Goal: Use online tool/utility: Use online tool/utility

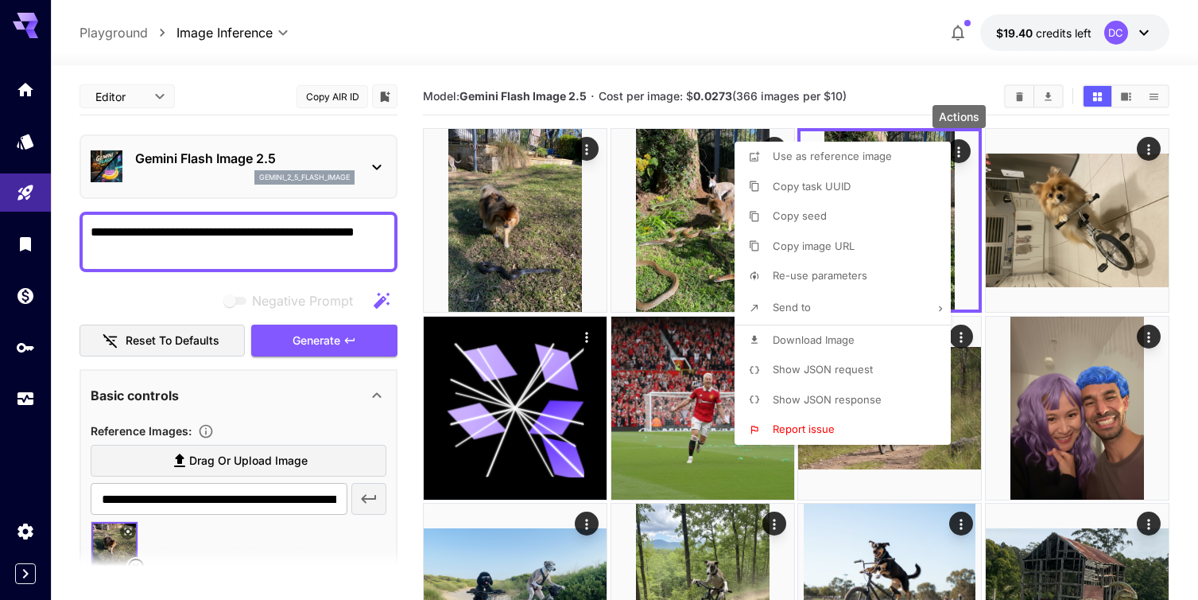
scroll to position [103, 0]
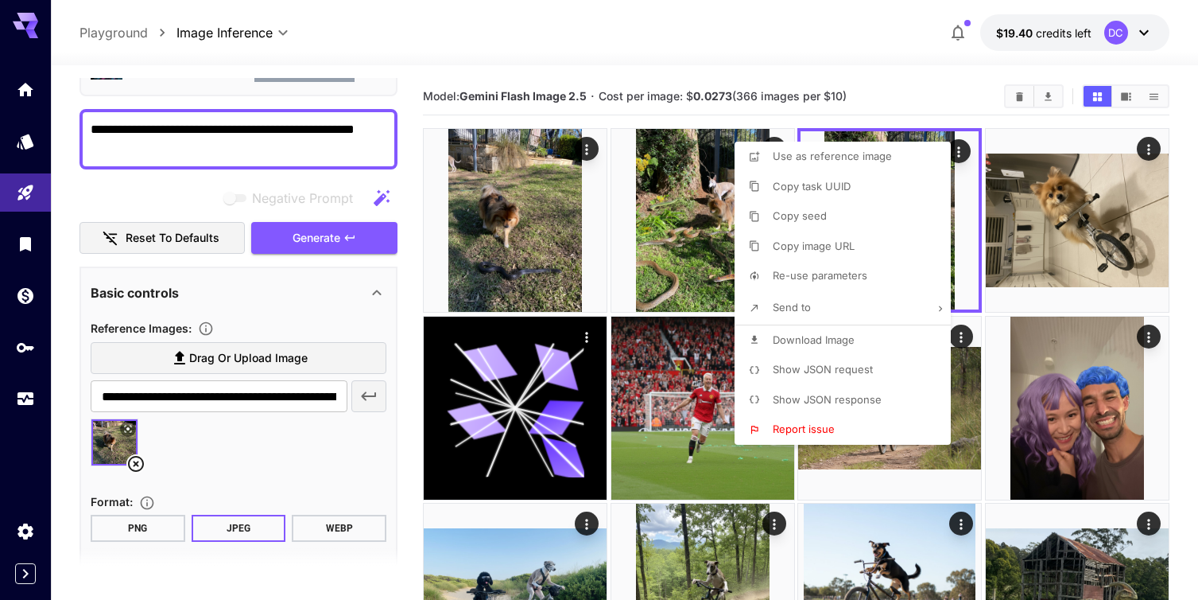
click at [134, 468] on div at bounding box center [599, 300] width 1198 height 600
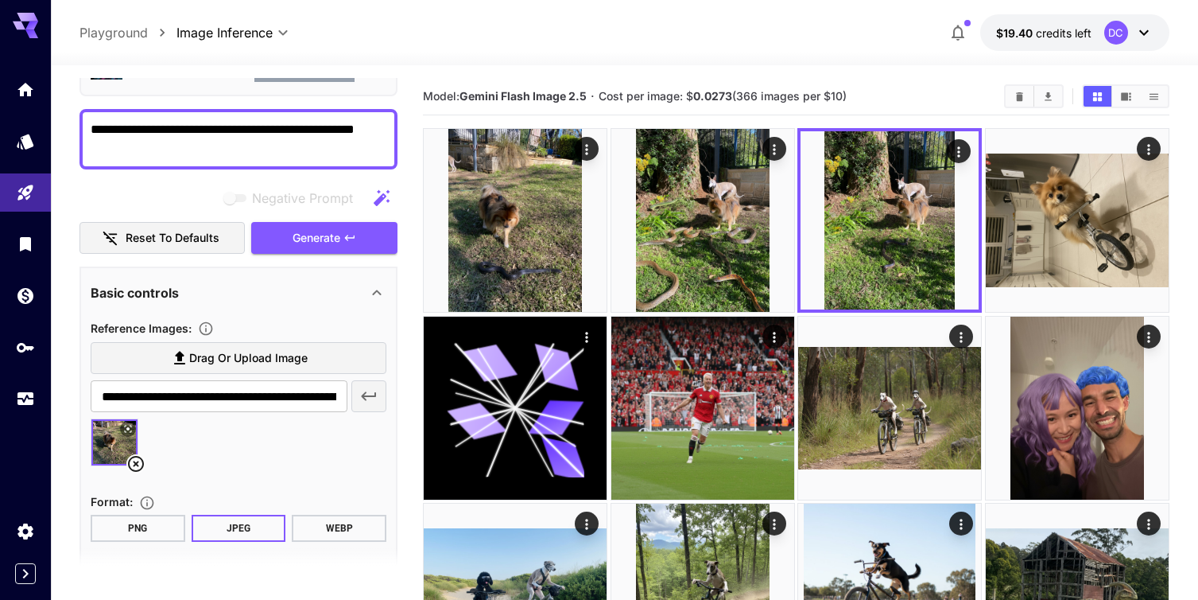
click at [134, 467] on icon at bounding box center [135, 463] width 19 height 19
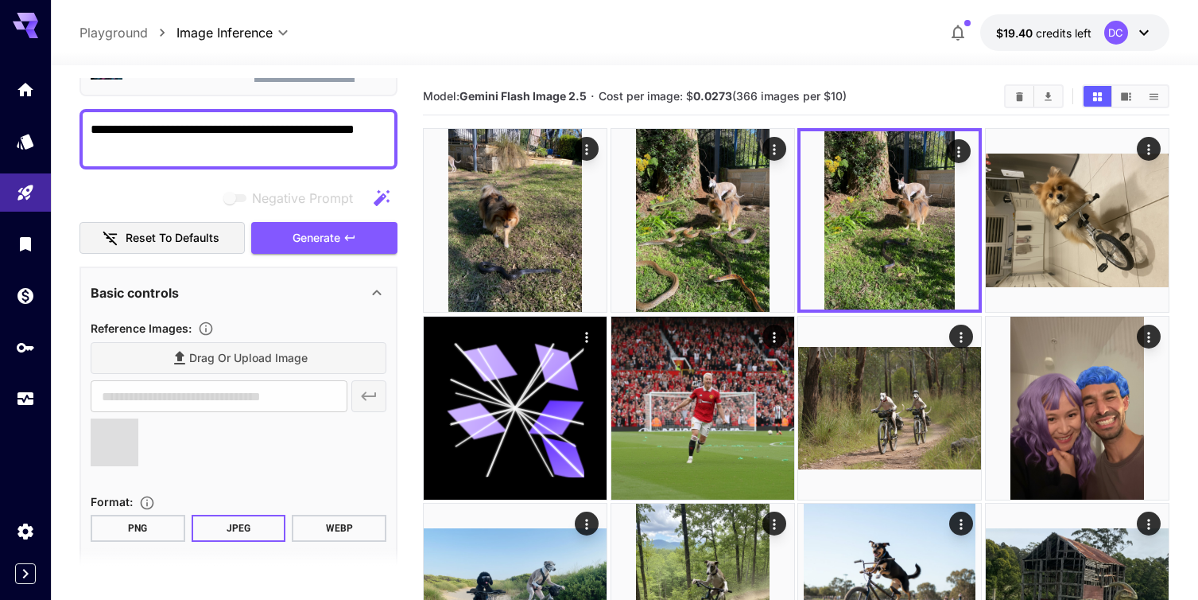
type input "**********"
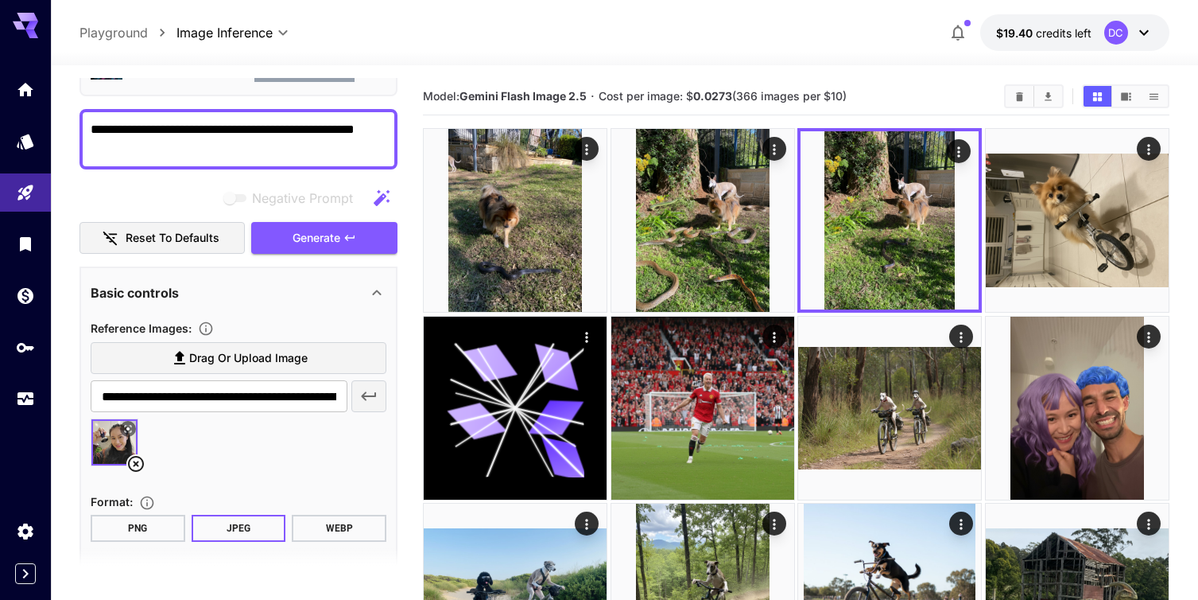
click at [122, 153] on textarea "**********" at bounding box center [239, 139] width 296 height 38
type textarea "**********"
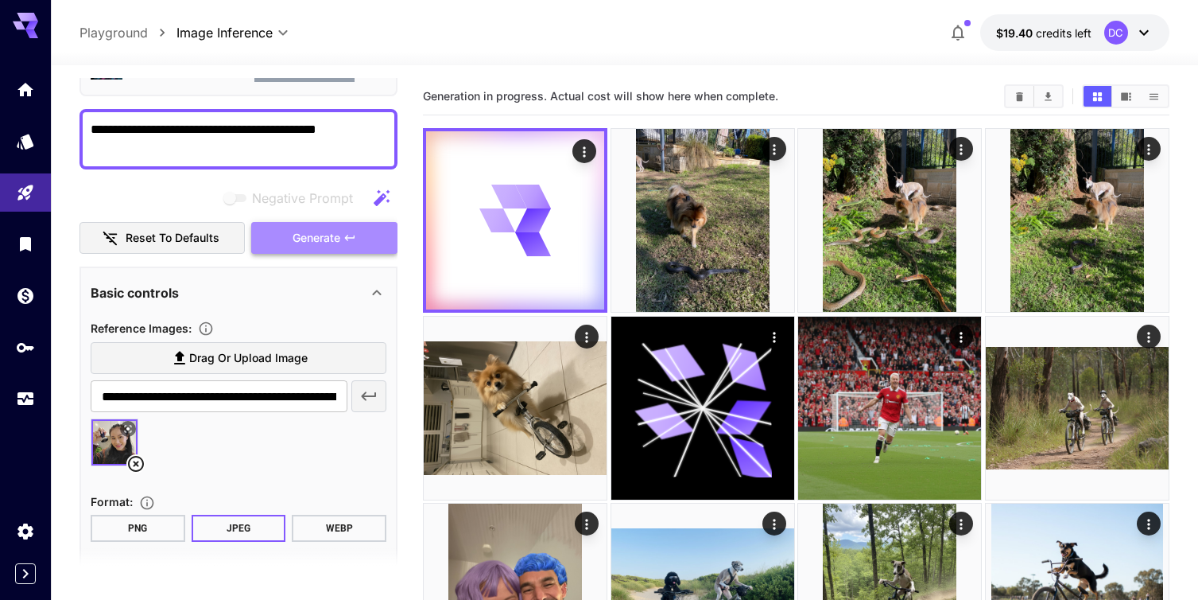
click at [301, 241] on span "Generate" at bounding box center [317, 238] width 48 height 20
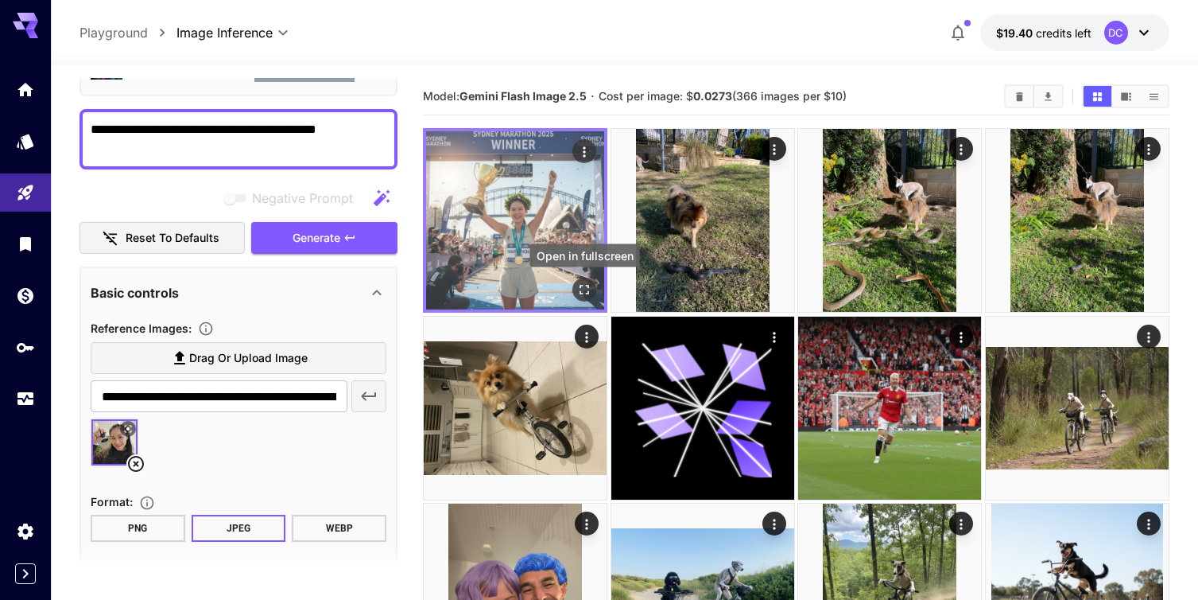
click at [583, 289] on icon "Open in fullscreen" at bounding box center [585, 290] width 16 height 16
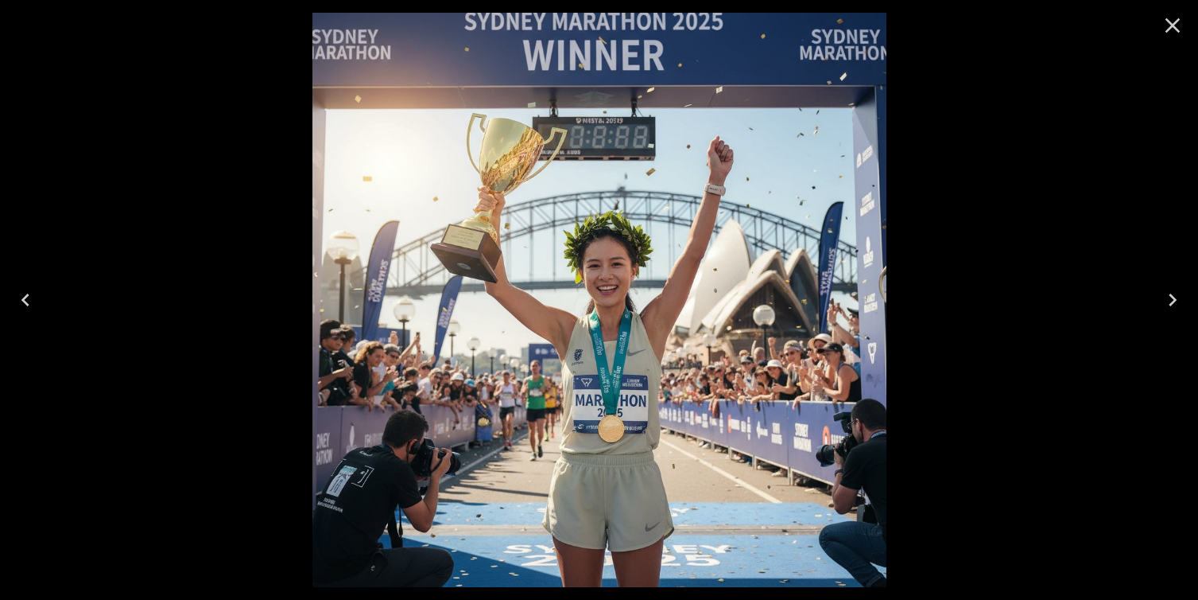
click at [1167, 27] on icon "Close" at bounding box center [1172, 25] width 25 height 25
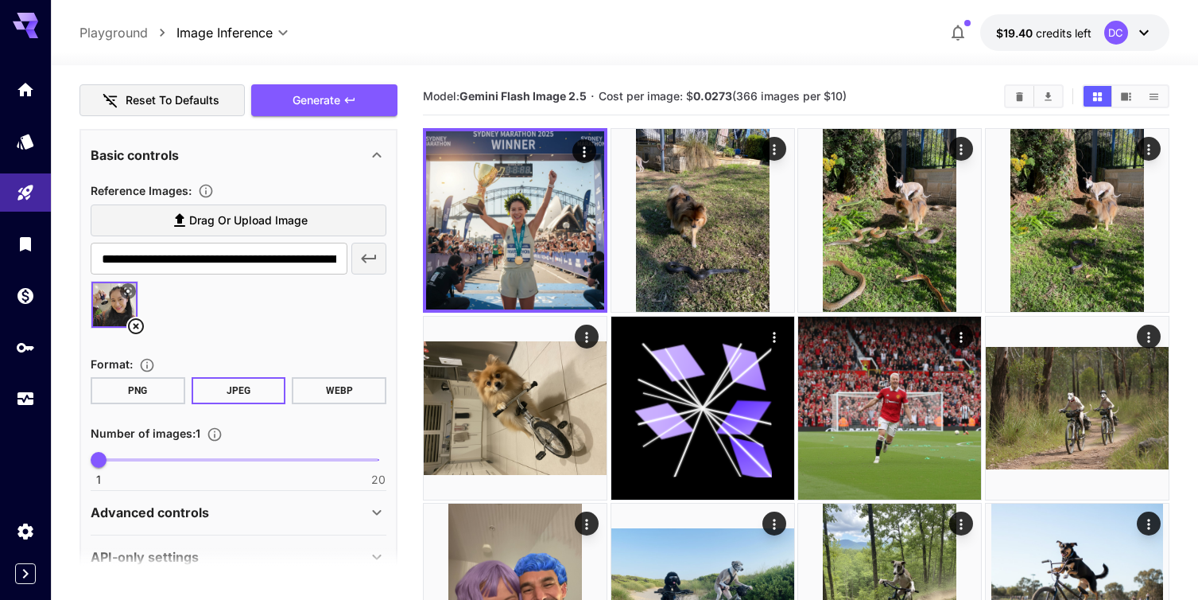
scroll to position [241, 0]
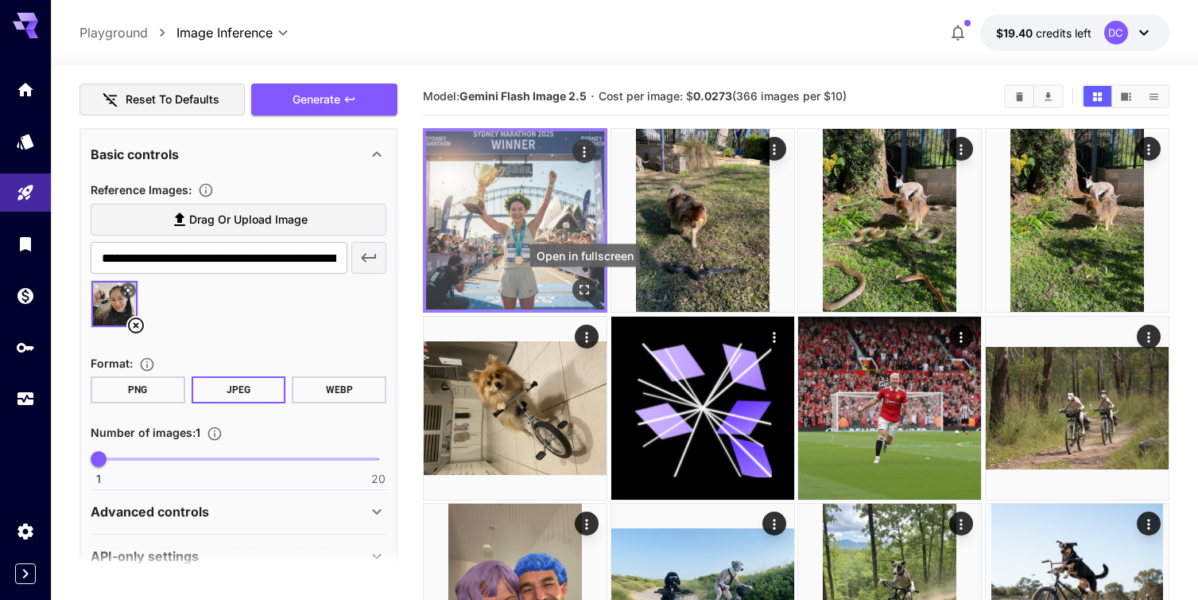
click at [582, 291] on icon "Open in fullscreen" at bounding box center [585, 290] width 16 height 16
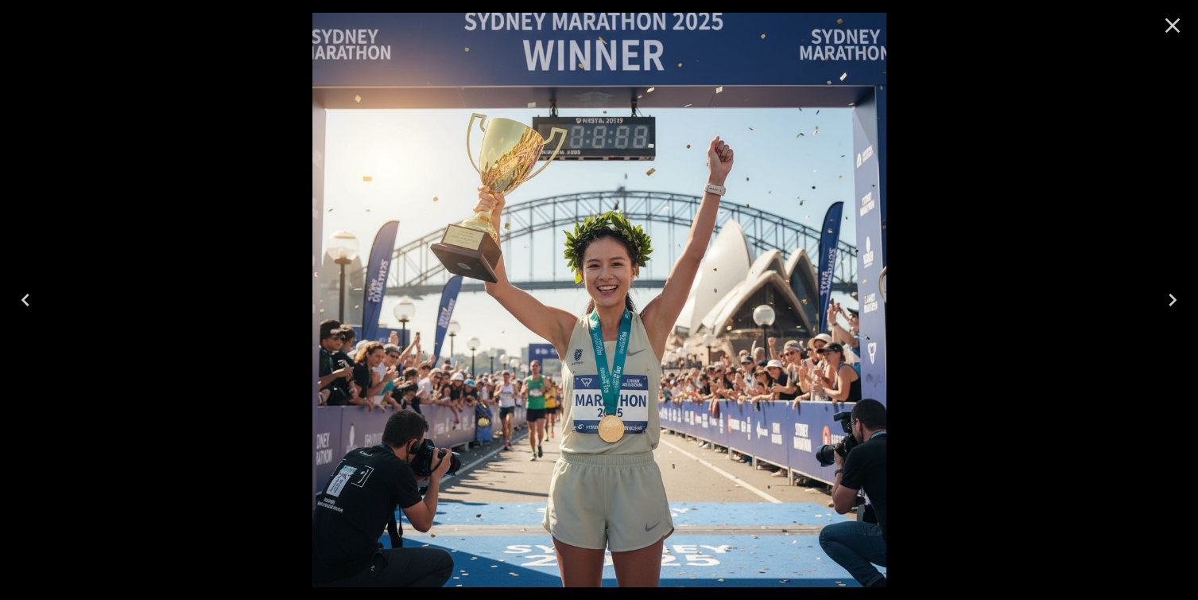
click at [1171, 32] on icon "Close" at bounding box center [1172, 25] width 25 height 25
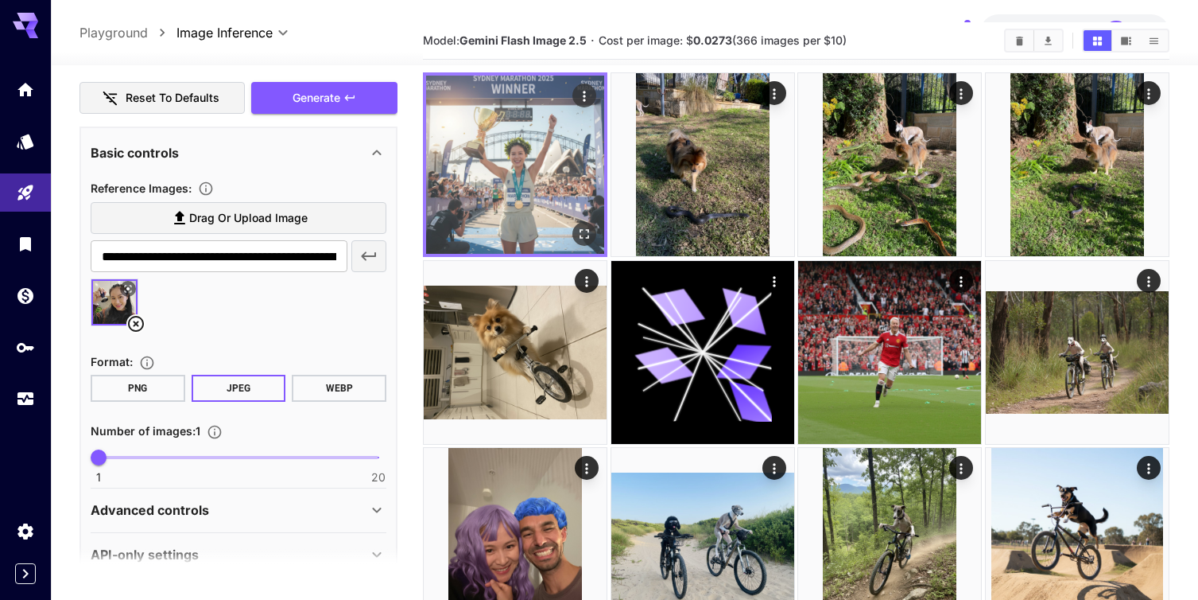
scroll to position [35, 0]
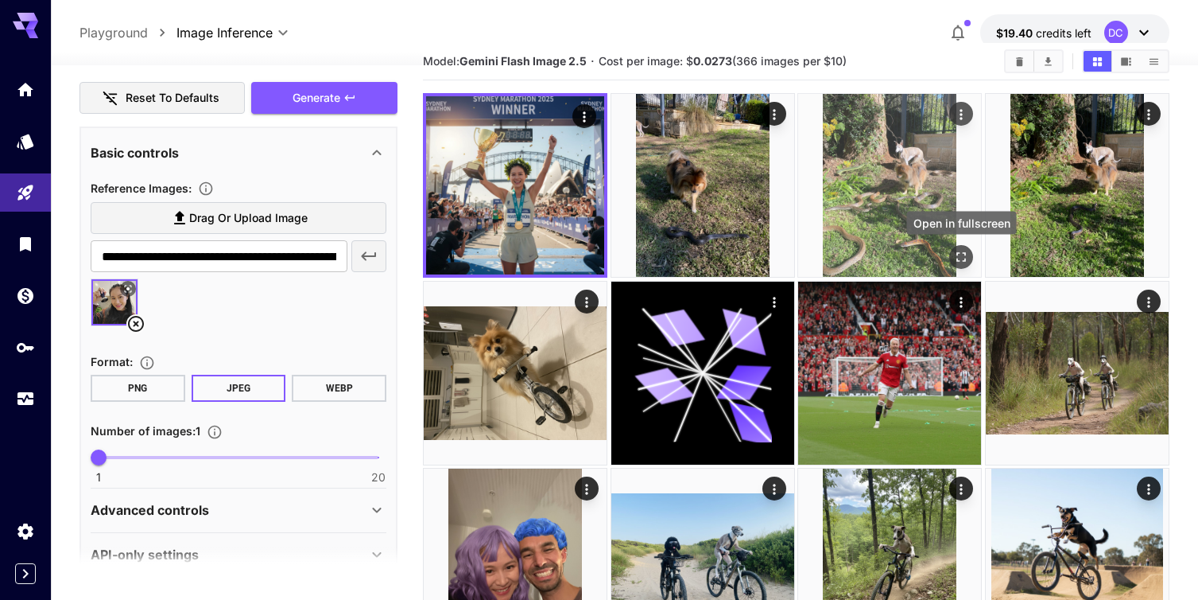
click at [961, 255] on icon "Open in fullscreen" at bounding box center [962, 257] width 16 height 16
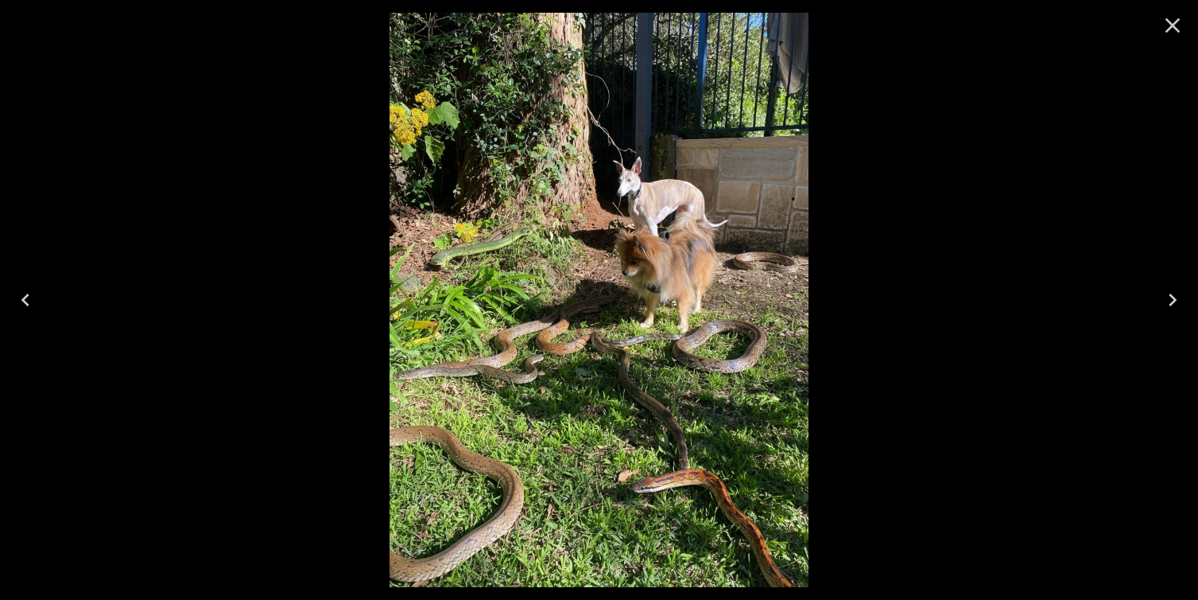
click at [1171, 32] on icon "Close" at bounding box center [1172, 25] width 25 height 25
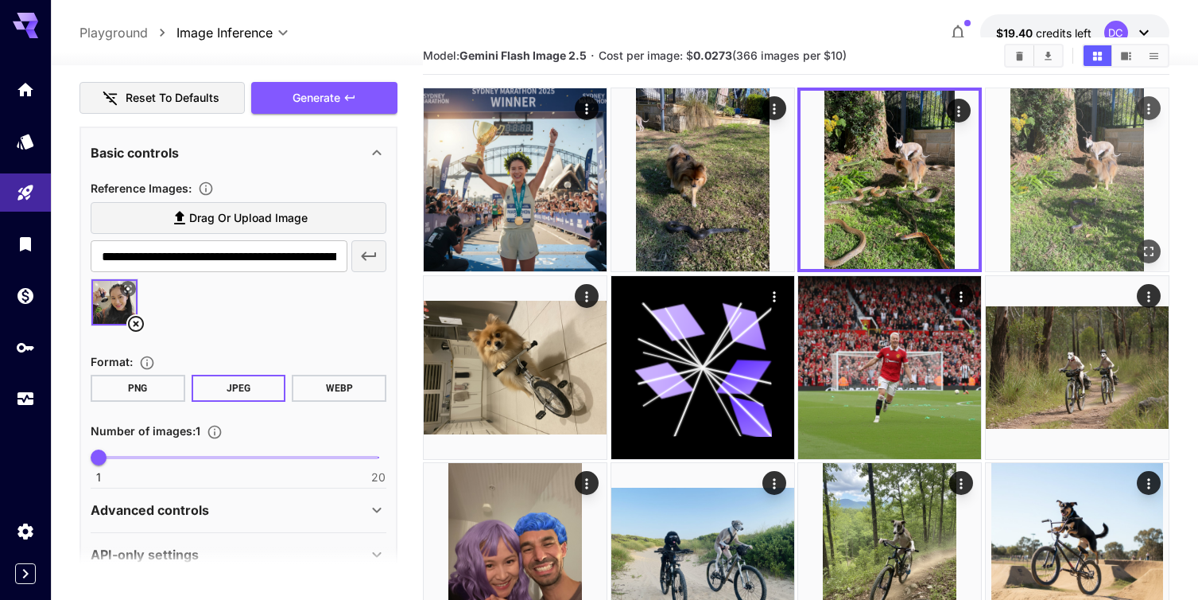
scroll to position [0, 0]
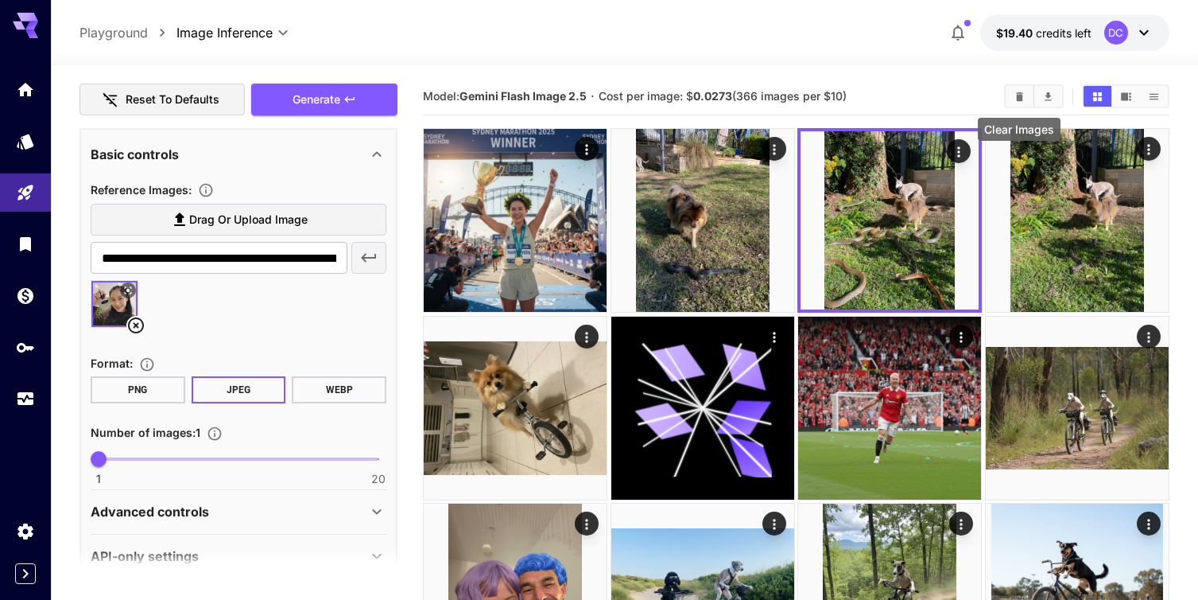
click at [1021, 97] on icon "Clear Images" at bounding box center [1019, 95] width 7 height 9
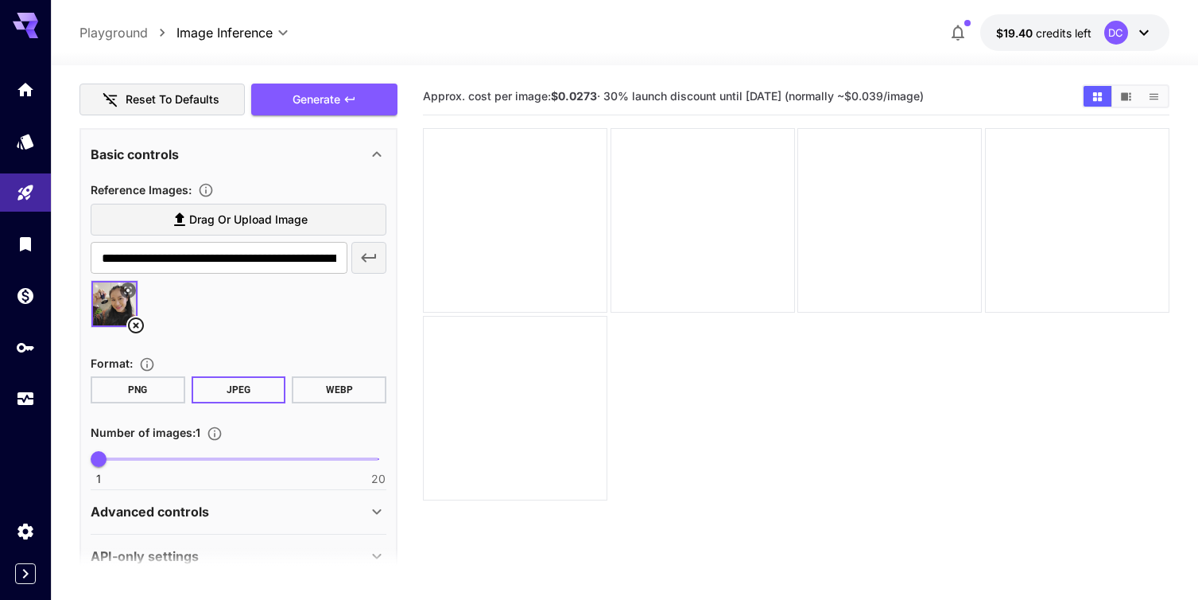
click at [133, 325] on icon at bounding box center [135, 325] width 19 height 19
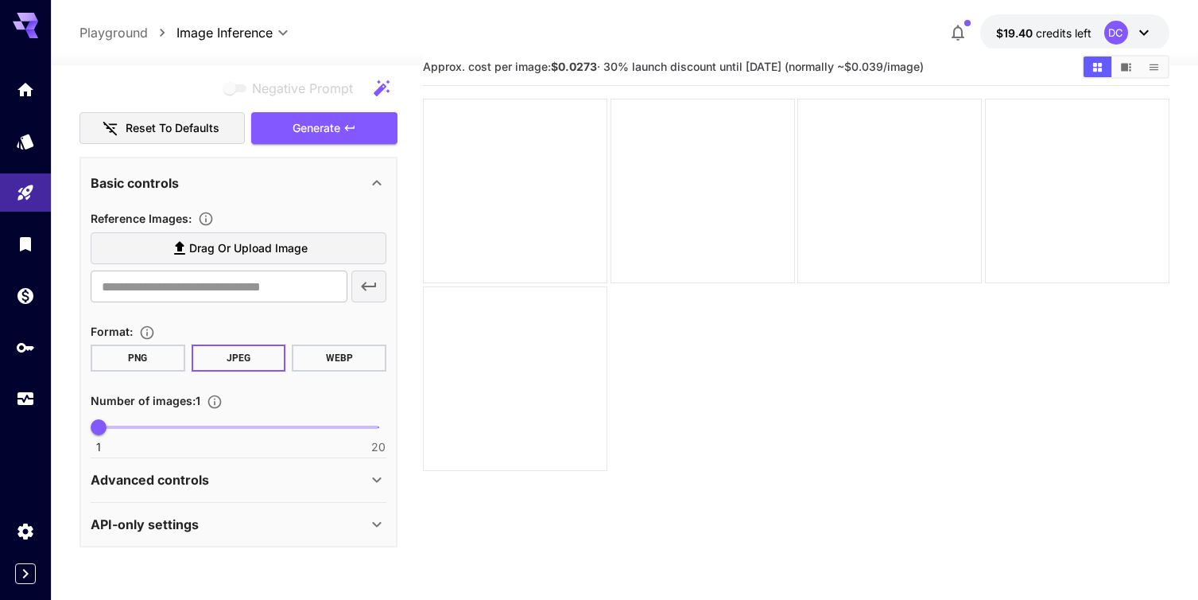
scroll to position [35, 0]
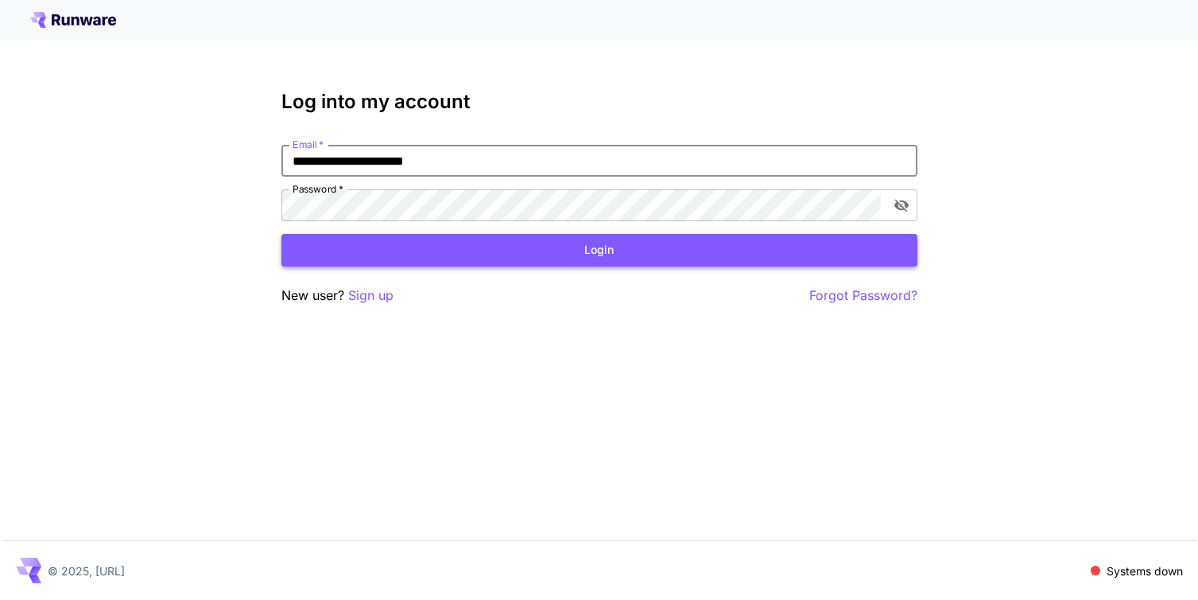
click at [601, 254] on button "Login" at bounding box center [600, 250] width 636 height 33
